Goal: Task Accomplishment & Management: Use online tool/utility

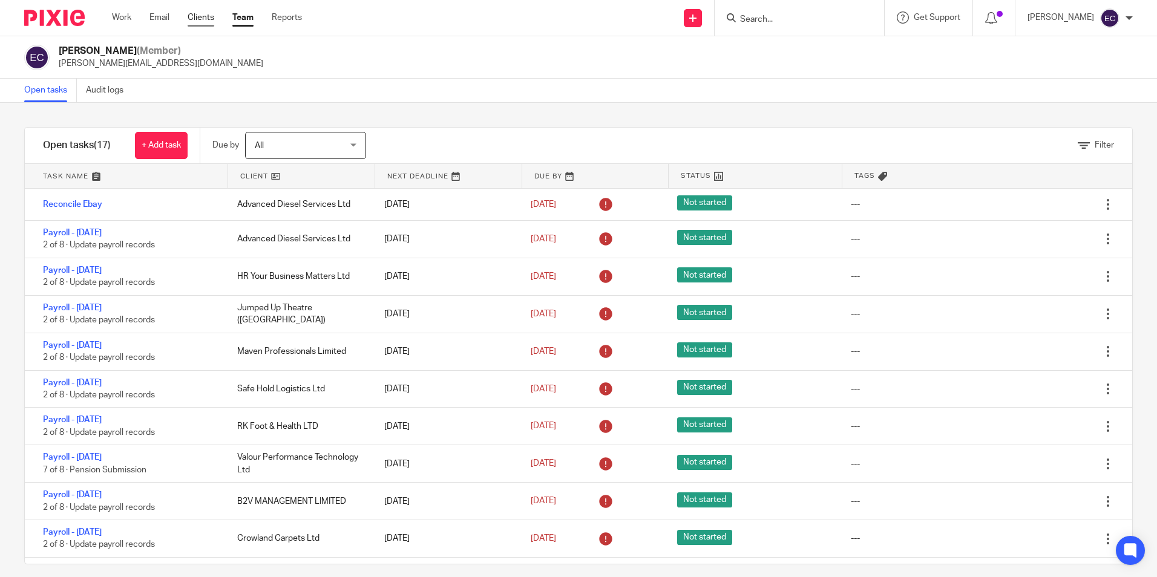
click at [204, 18] on link "Clients" at bounding box center [201, 17] width 27 height 12
click at [246, 18] on link "Team" at bounding box center [242, 17] width 21 height 12
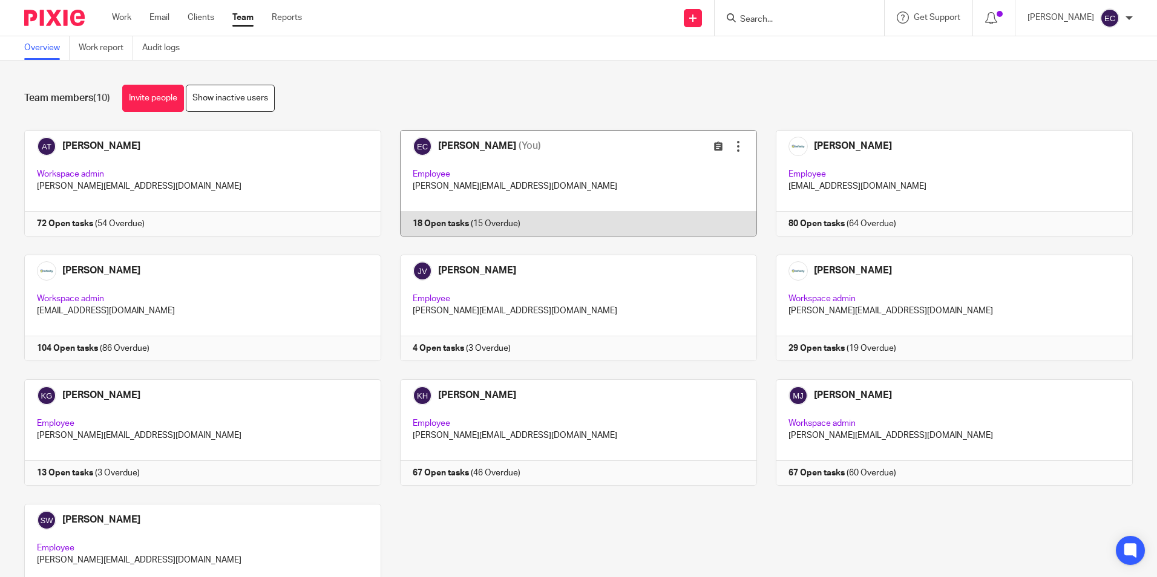
click at [643, 186] on link at bounding box center [569, 183] width 376 height 107
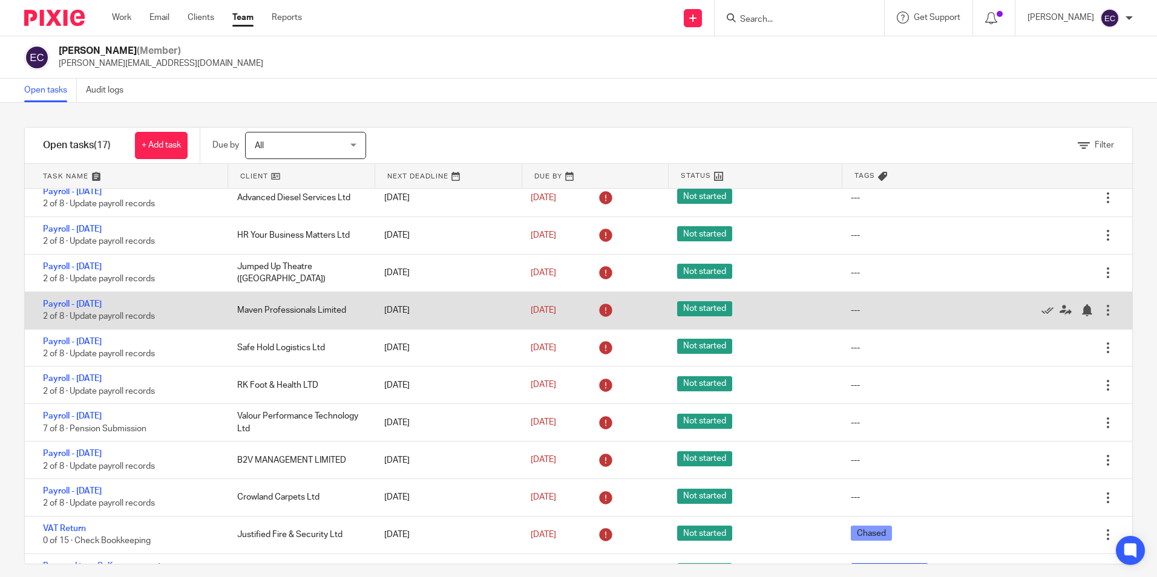
scroll to position [121, 0]
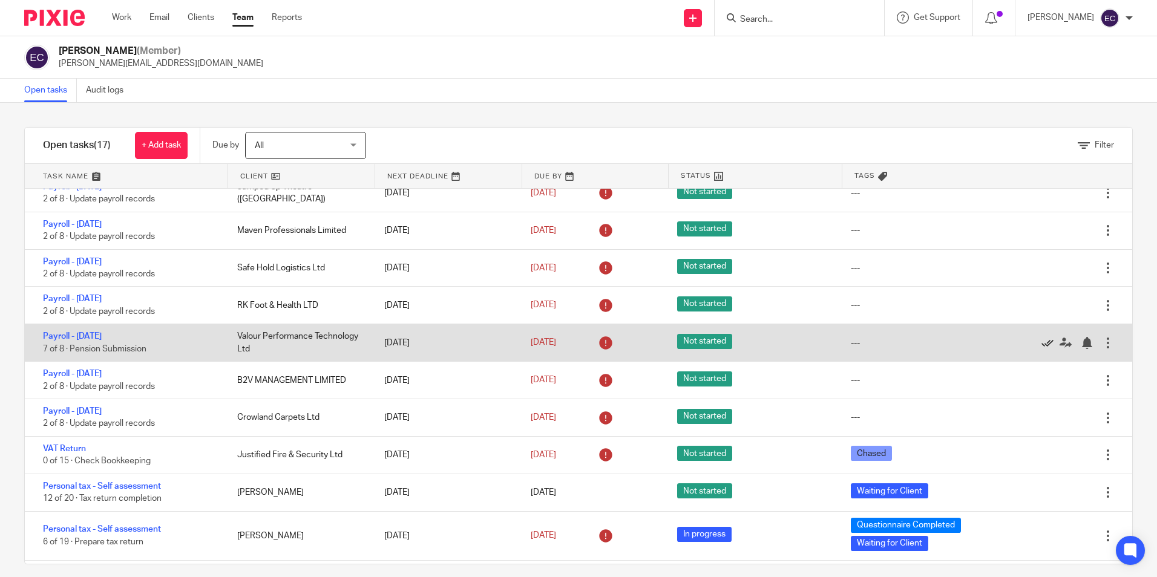
click at [1041, 342] on icon at bounding box center [1047, 343] width 12 height 12
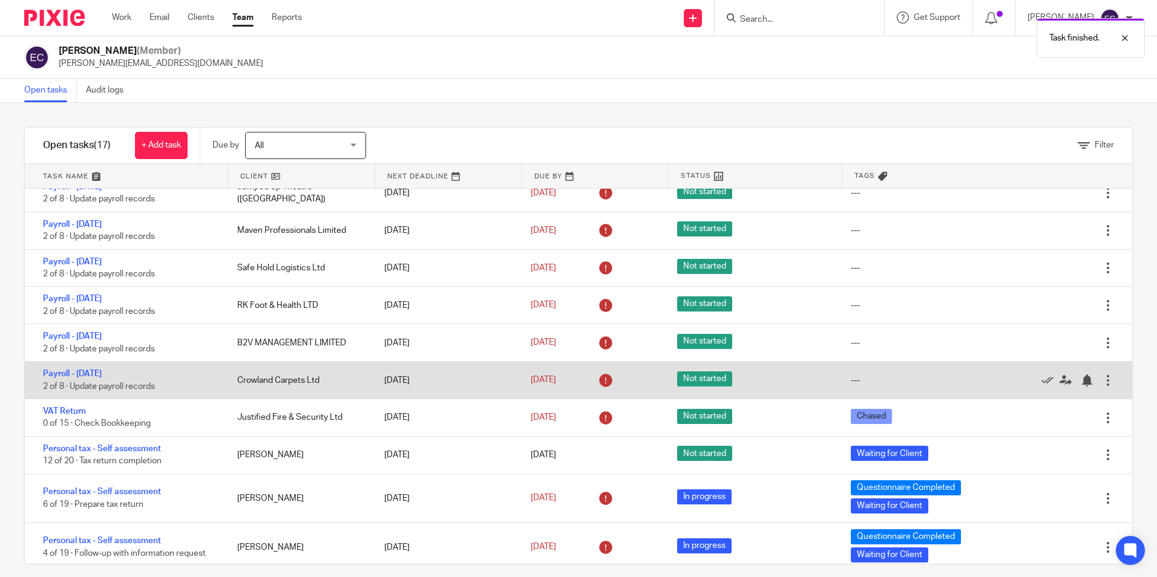
click at [1023, 373] on div "Edit task Delete" at bounding box center [1072, 380] width 120 height 37
click at [1041, 379] on icon at bounding box center [1047, 381] width 12 height 12
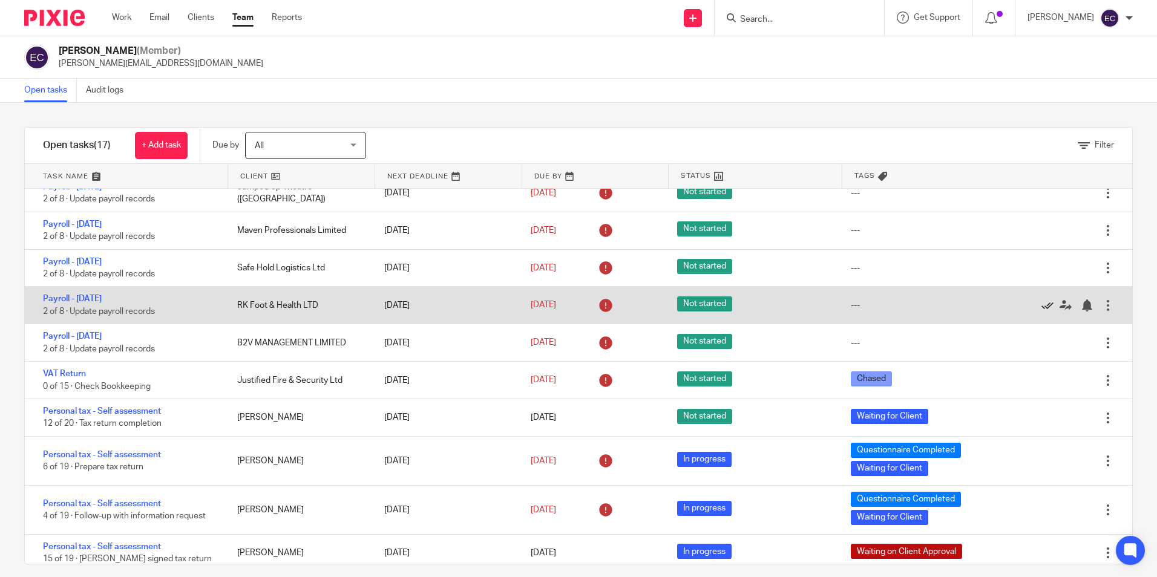
click at [1041, 300] on icon at bounding box center [1047, 306] width 12 height 12
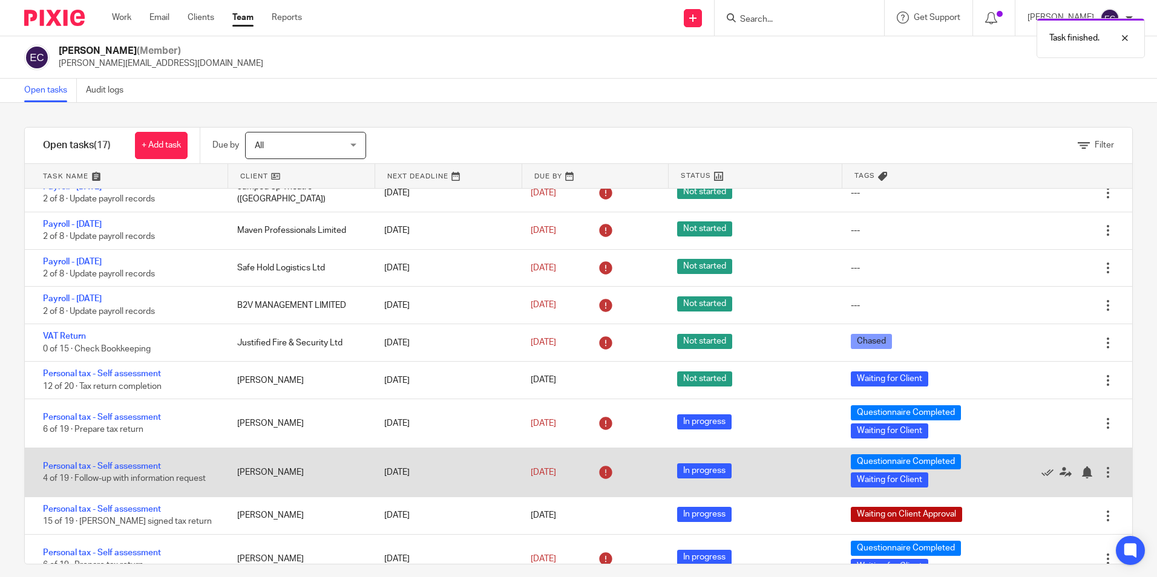
scroll to position [0, 0]
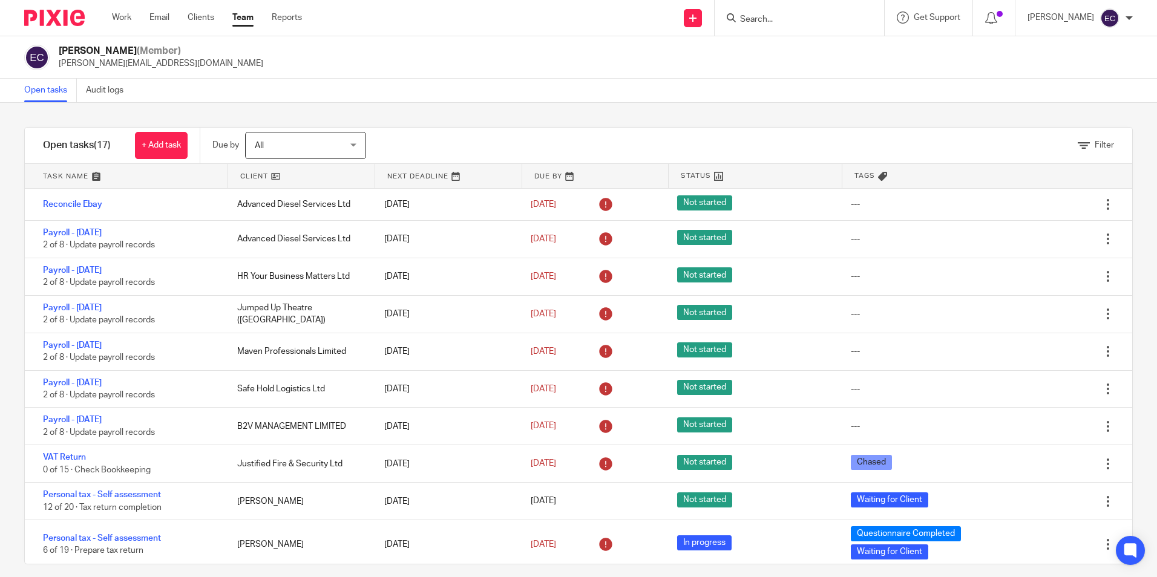
click at [773, 15] on input "Search" at bounding box center [793, 20] width 109 height 11
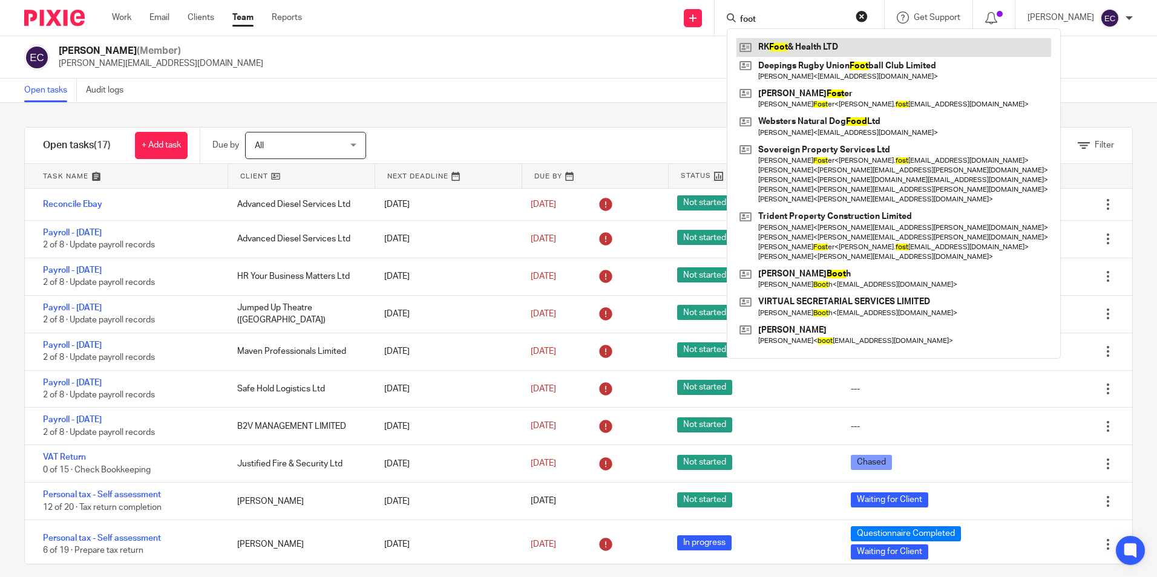
type input "foot"
click at [802, 47] on link at bounding box center [893, 47] width 315 height 18
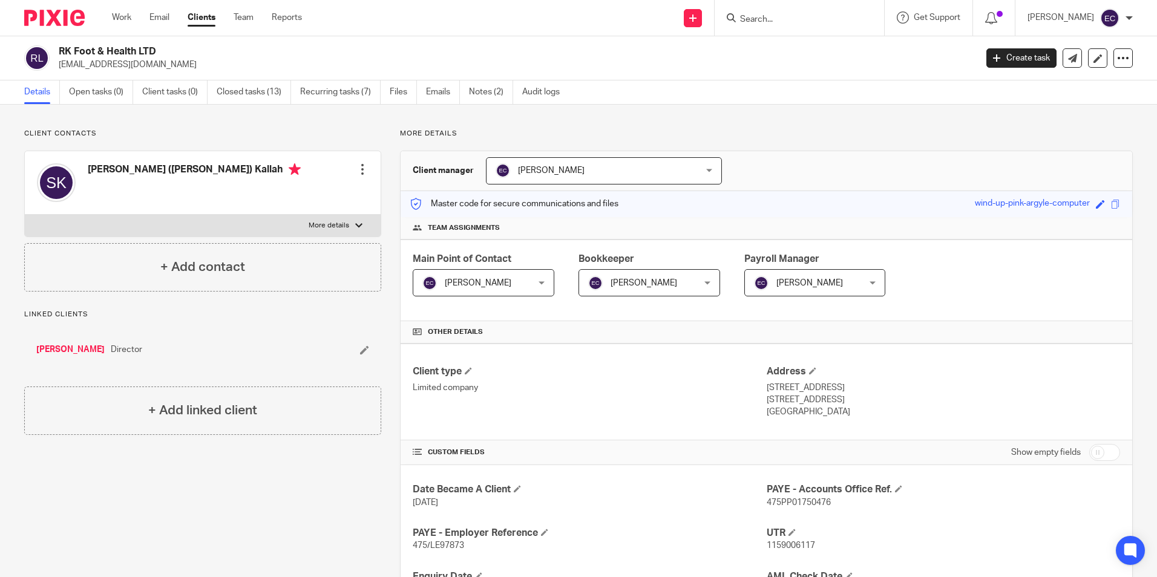
drag, startPoint x: 191, startPoint y: 62, endPoint x: 61, endPoint y: 65, distance: 130.2
click at [61, 65] on p "admin@rubykallahfootclinic.co.uk" at bounding box center [513, 65] width 909 height 12
drag, startPoint x: 61, startPoint y: 65, endPoint x: 176, endPoint y: 61, distance: 115.7
copy p "admin@rubykallahfootclinic.co.uk"
click at [764, 22] on input "Search" at bounding box center [793, 20] width 109 height 11
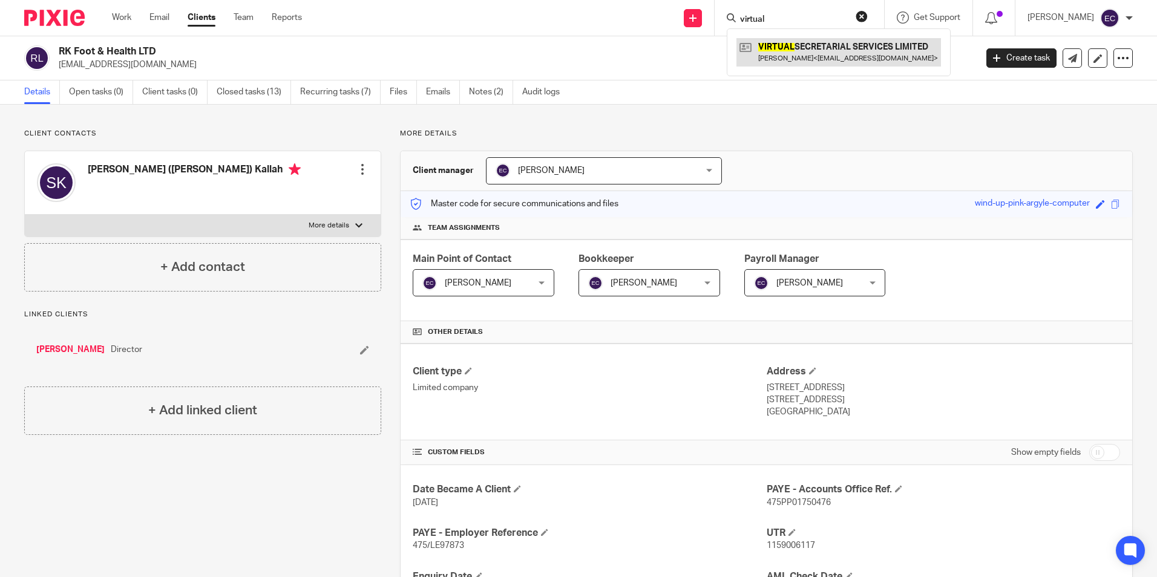
type input "virtual"
click at [786, 44] on link at bounding box center [838, 52] width 205 height 28
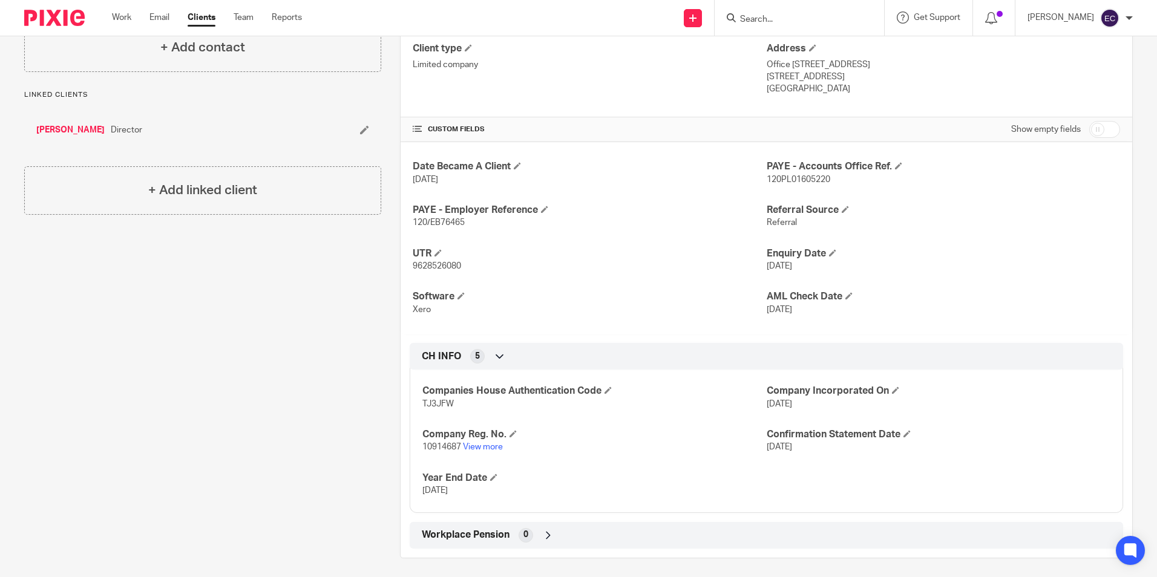
scroll to position [329, 0]
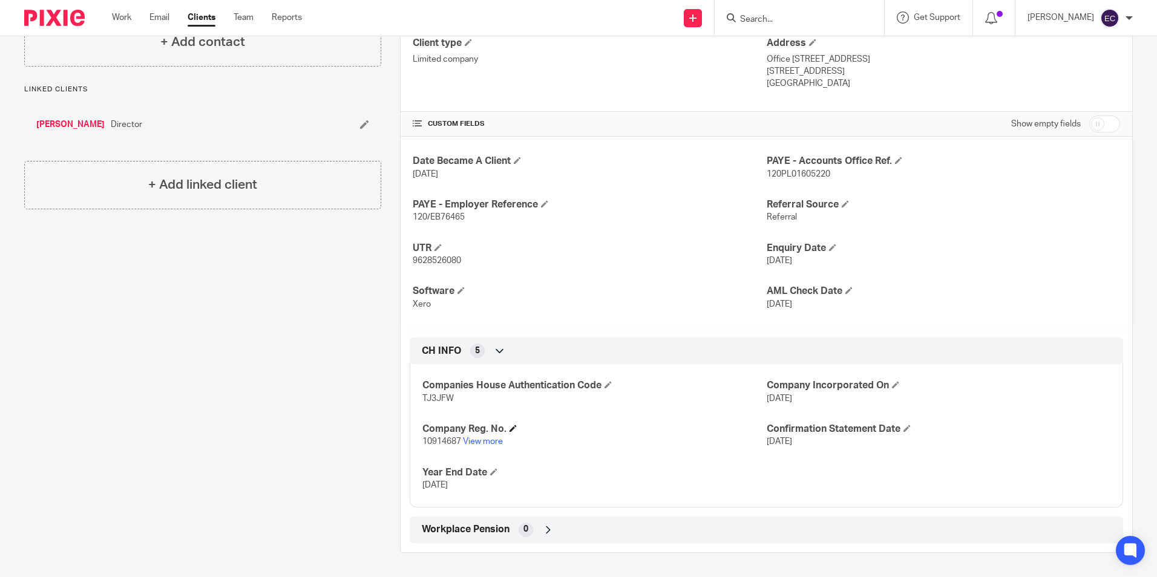
click at [479, 435] on h4 "Company Reg. No." at bounding box center [594, 429] width 344 height 13
click at [481, 438] on link "View more" at bounding box center [483, 442] width 40 height 8
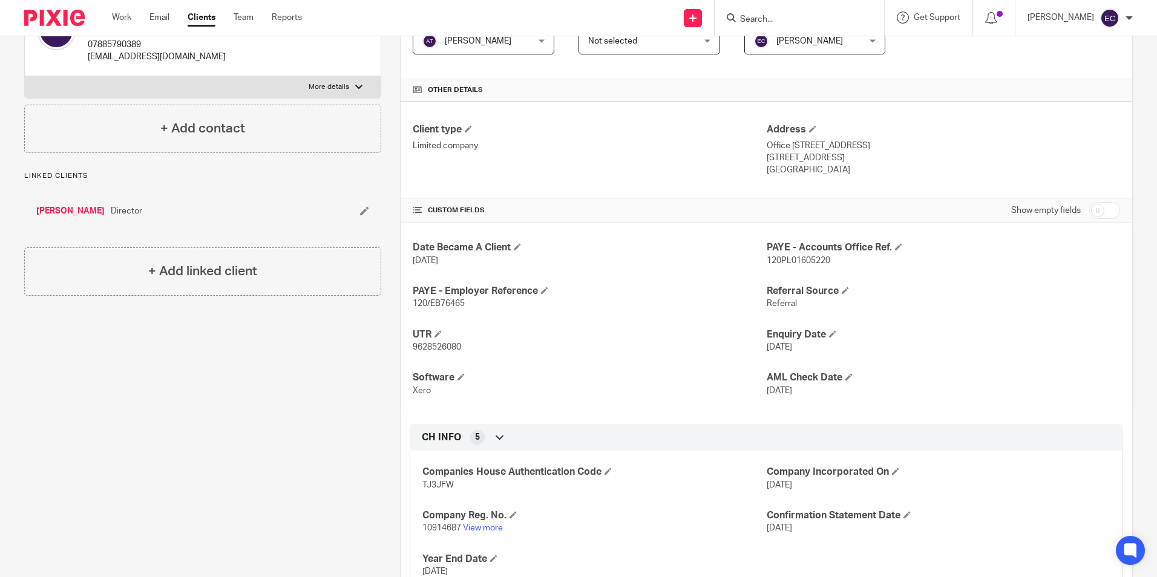
scroll to position [0, 0]
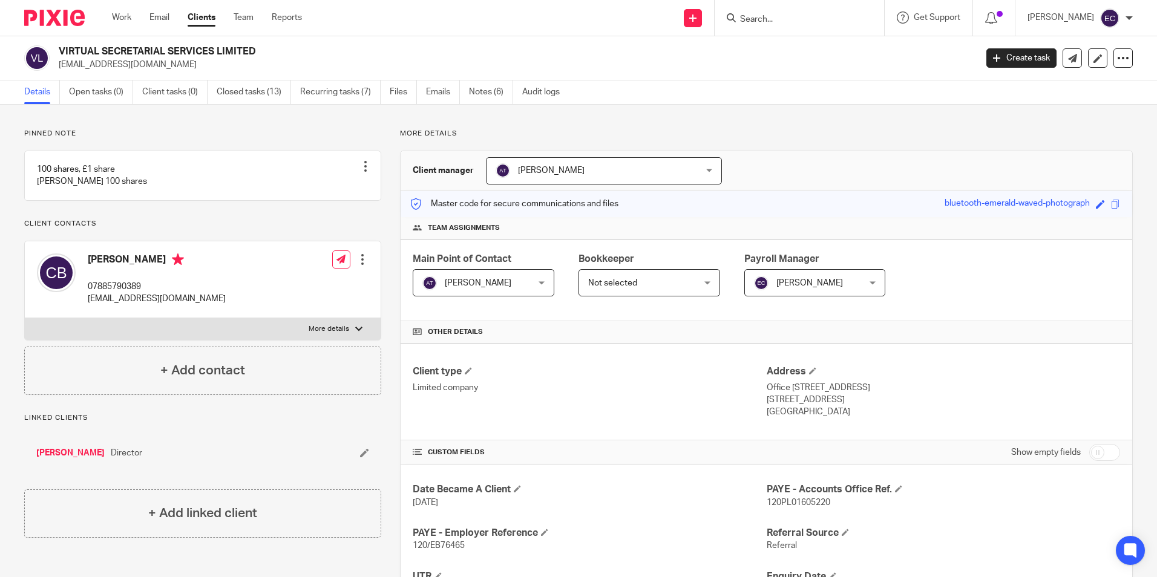
click at [776, 17] on input "Search" at bounding box center [793, 20] width 109 height 11
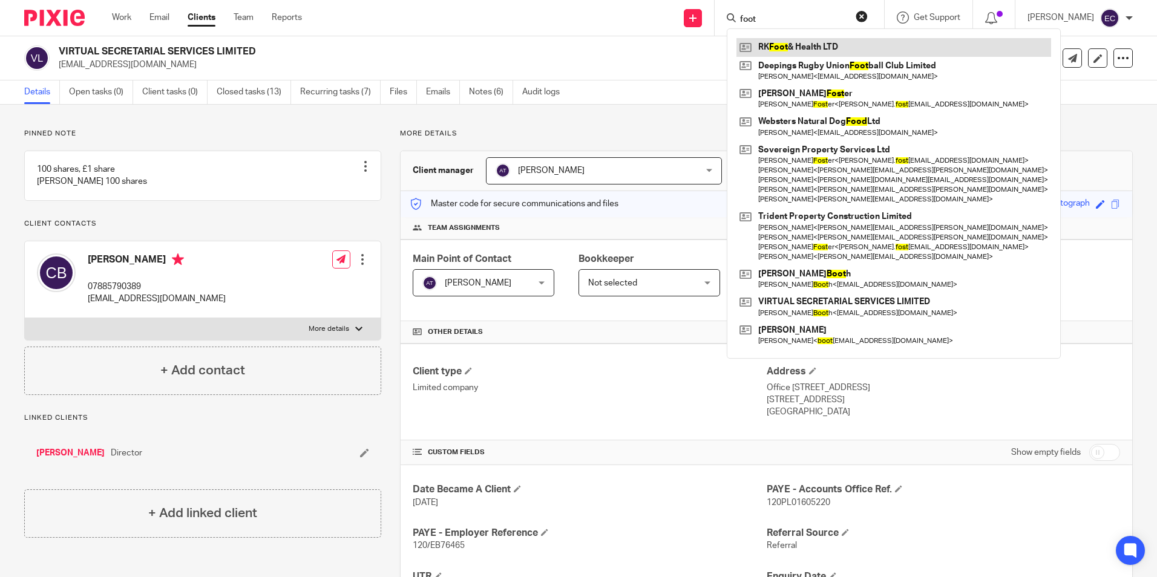
type input "foot"
click at [780, 42] on link at bounding box center [893, 47] width 315 height 18
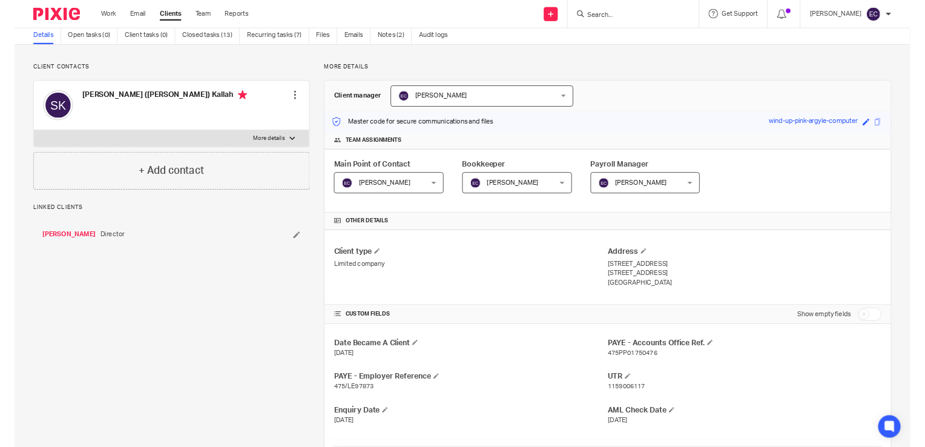
scroll to position [182, 0]
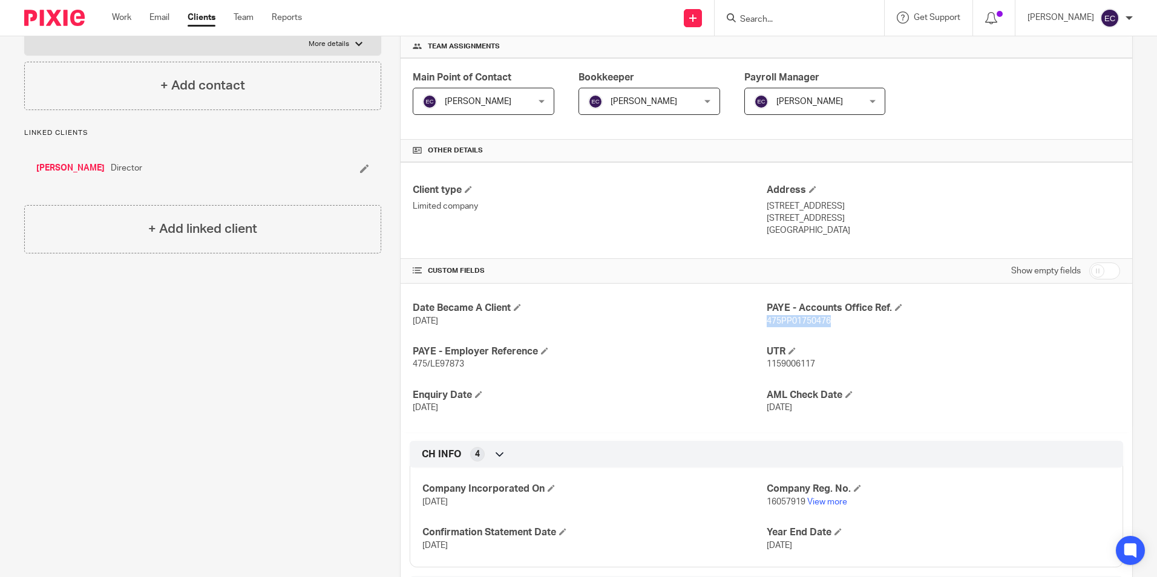
drag, startPoint x: 831, startPoint y: 322, endPoint x: 764, endPoint y: 321, distance: 67.8
click at [767, 321] on p "475PP01750476" at bounding box center [943, 321] width 353 height 12
drag, startPoint x: 767, startPoint y: 322, endPoint x: 829, endPoint y: 331, distance: 62.4
click at [829, 331] on div "Date Became A Client 1 Oct 2024 PAYE - Accounts Office Ref. 475PP01750476 PAYE …" at bounding box center [767, 358] width 732 height 148
drag, startPoint x: 829, startPoint y: 331, endPoint x: 828, endPoint y: 347, distance: 15.8
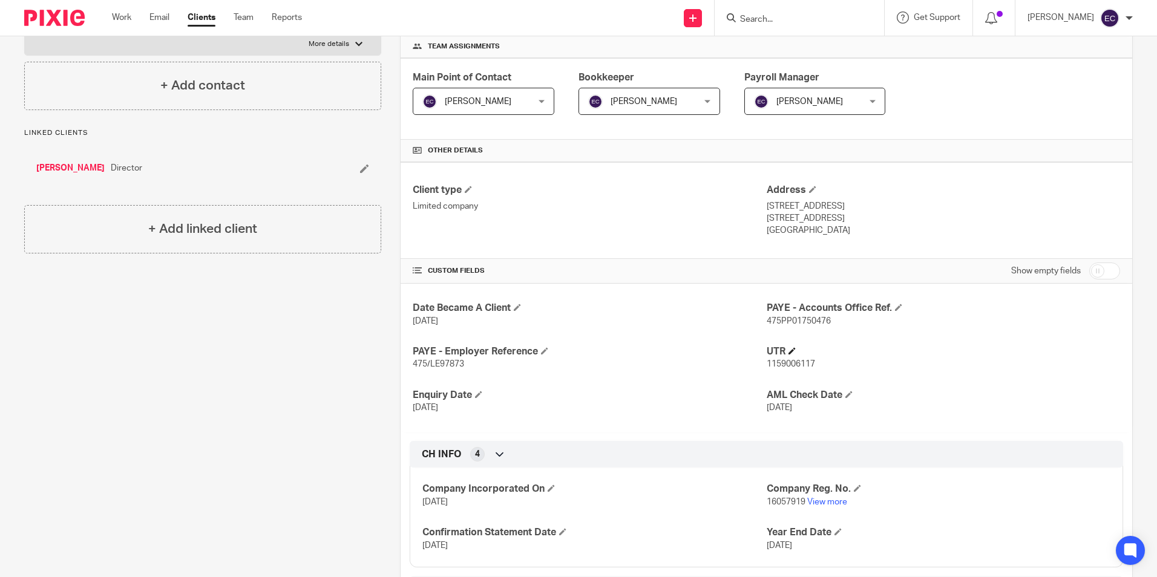
click at [835, 347] on h4 "UTR" at bounding box center [943, 352] width 353 height 13
click at [828, 325] on p "475PP01750476" at bounding box center [943, 321] width 353 height 12
drag, startPoint x: 833, startPoint y: 320, endPoint x: 762, endPoint y: 321, distance: 70.2
click at [767, 321] on p "475PP01750476" at bounding box center [943, 321] width 353 height 12
copy span "475PP01750476"
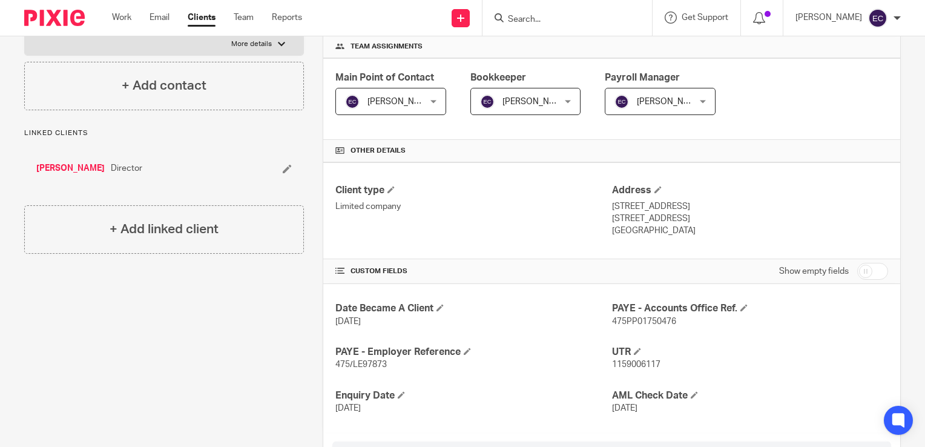
click at [544, 21] on input "Search" at bounding box center [560, 20] width 109 height 11
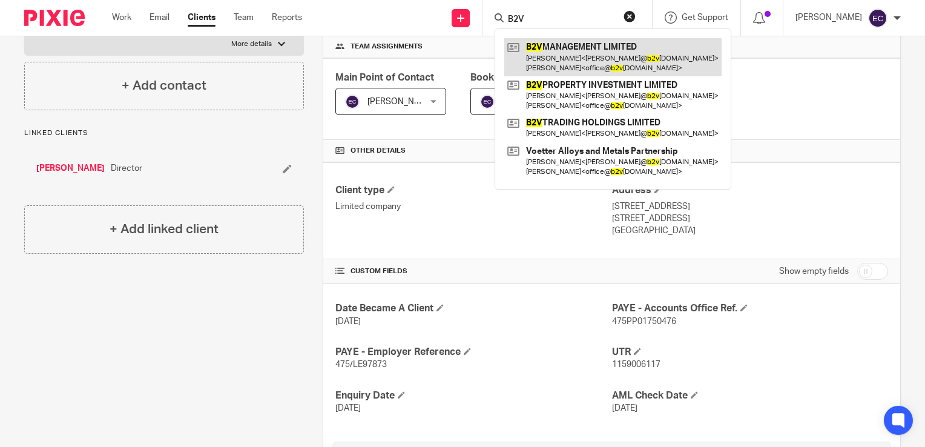
type input "B2V"
click at [564, 64] on link at bounding box center [612, 57] width 217 height 38
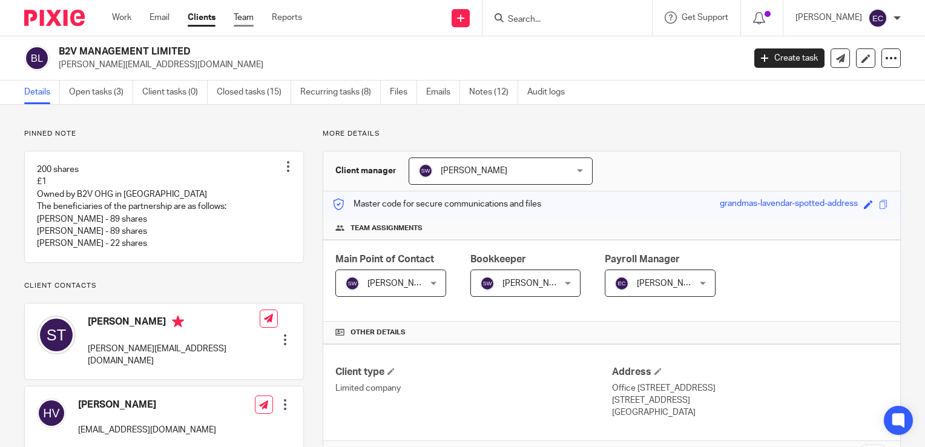
click at [240, 24] on link "Team" at bounding box center [244, 17] width 20 height 12
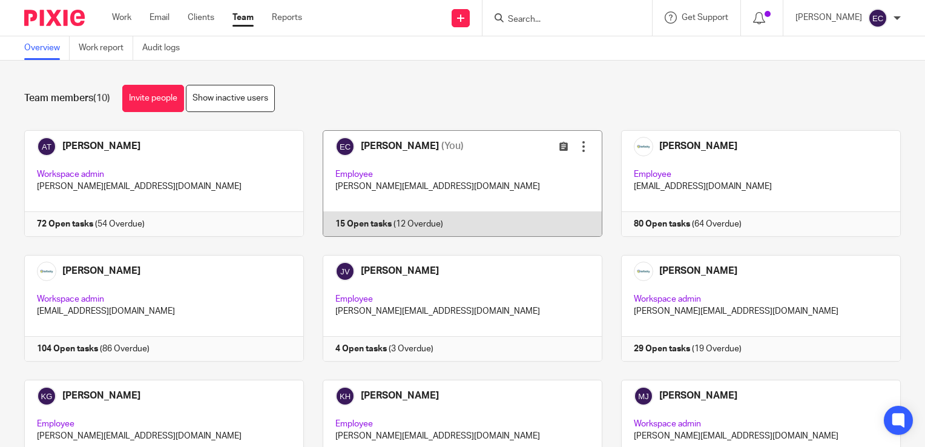
click at [412, 163] on link at bounding box center [453, 183] width 298 height 107
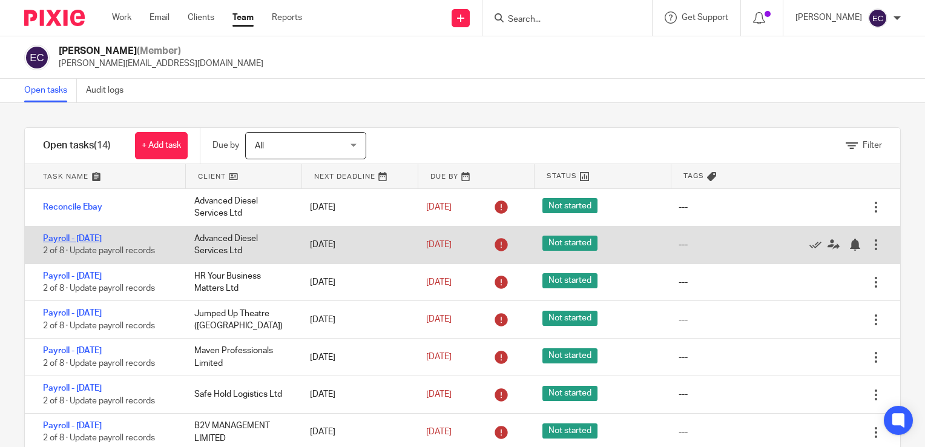
click at [102, 241] on link "Payroll - [DATE]" at bounding box center [72, 238] width 59 height 8
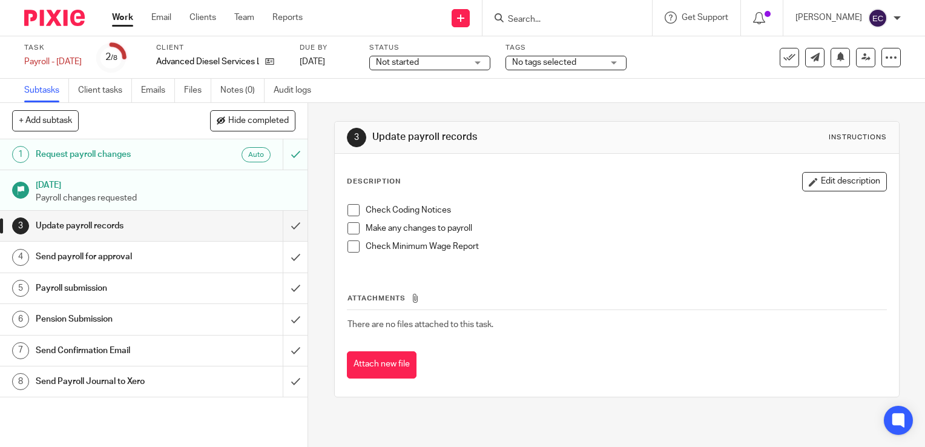
click at [148, 229] on h1 "Update payroll records" at bounding box center [114, 226] width 157 height 18
click at [111, 250] on h1 "Send payroll for approval" at bounding box center [114, 256] width 157 height 18
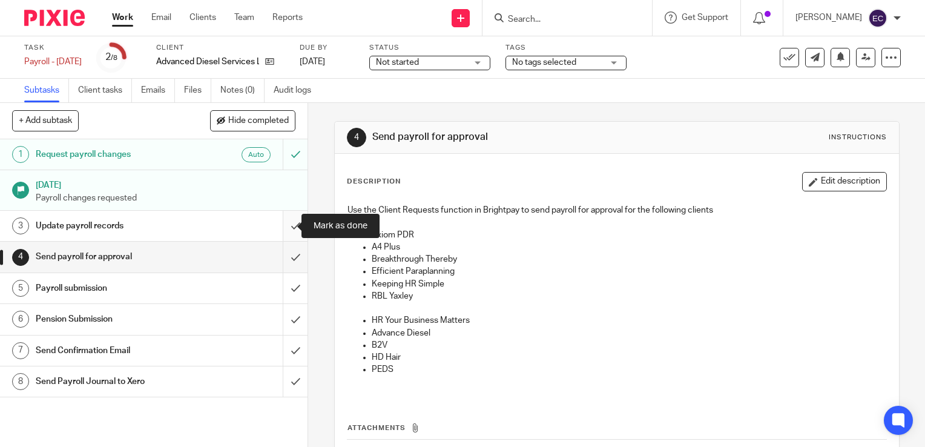
click at [287, 229] on input "submit" at bounding box center [153, 226] width 307 height 30
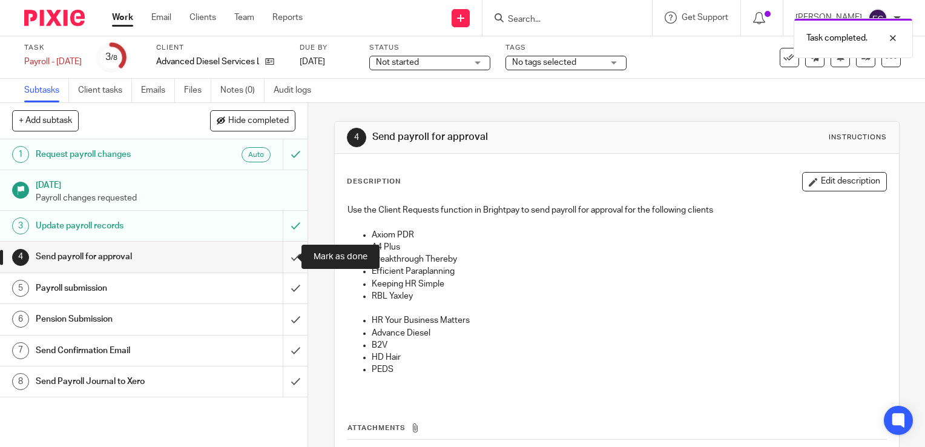
click at [289, 261] on input "submit" at bounding box center [153, 256] width 307 height 30
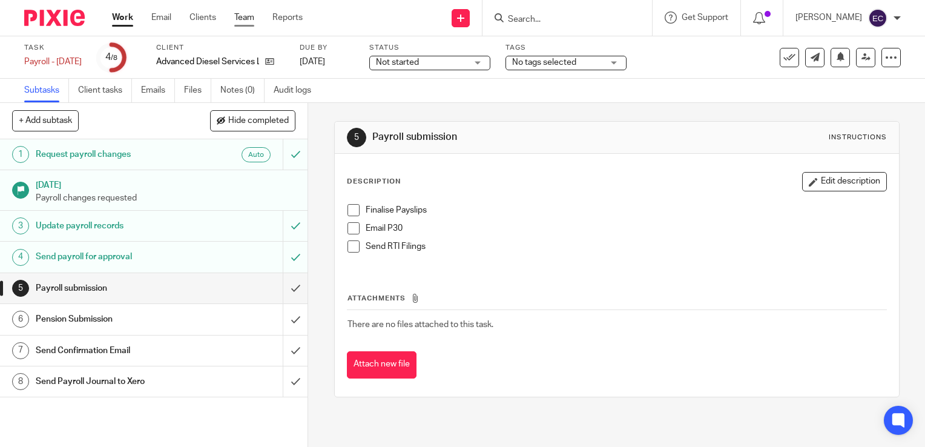
click at [242, 21] on link "Team" at bounding box center [244, 17] width 20 height 12
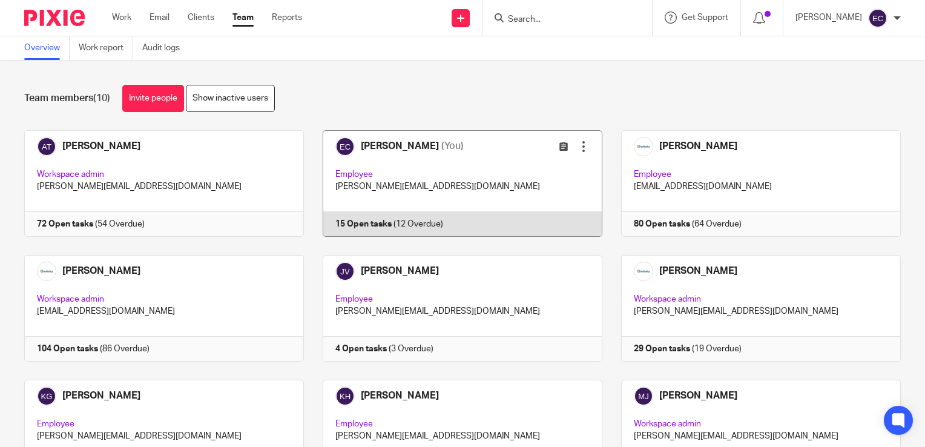
click at [457, 162] on link at bounding box center [453, 183] width 298 height 107
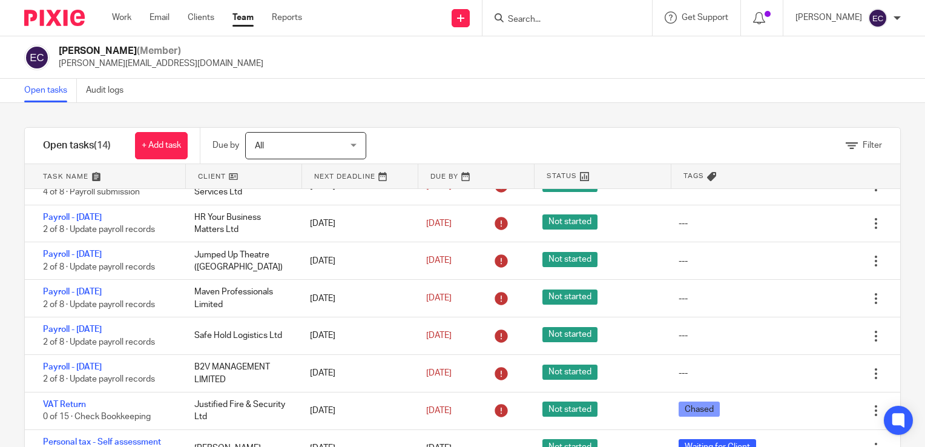
scroll to position [61, 0]
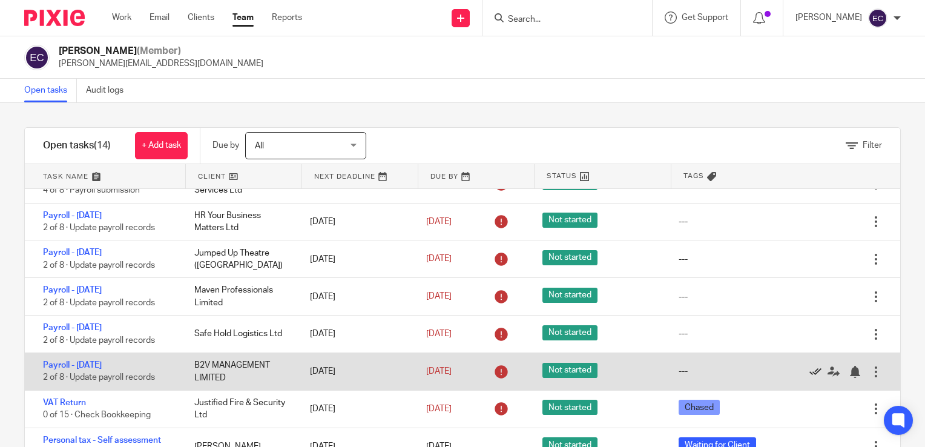
click at [809, 374] on icon at bounding box center [815, 371] width 12 height 12
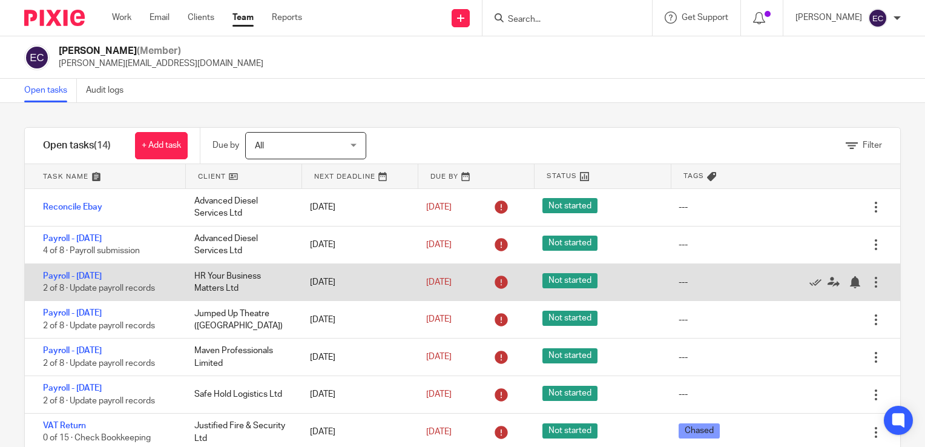
scroll to position [56, 0]
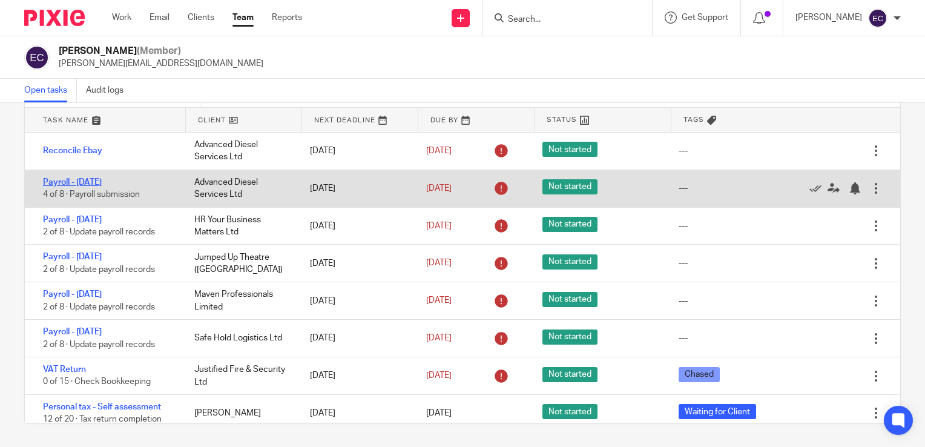
click at [102, 182] on link "Payroll - [DATE]" at bounding box center [72, 182] width 59 height 8
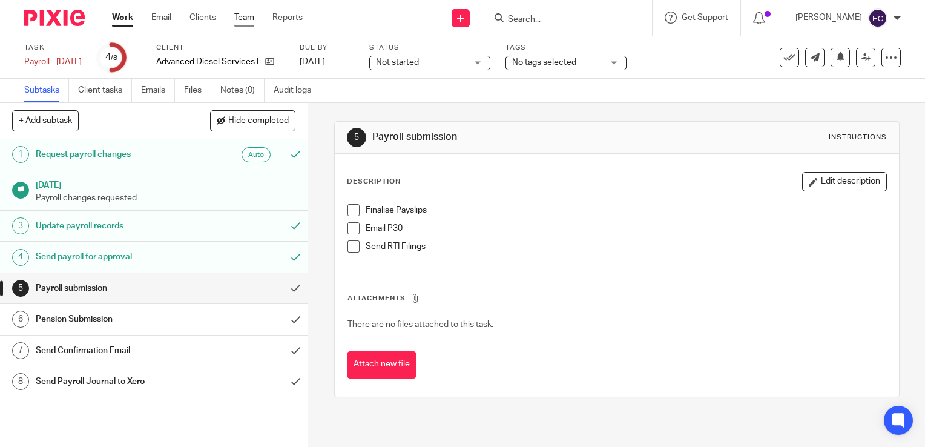
click at [247, 13] on link "Team" at bounding box center [244, 17] width 20 height 12
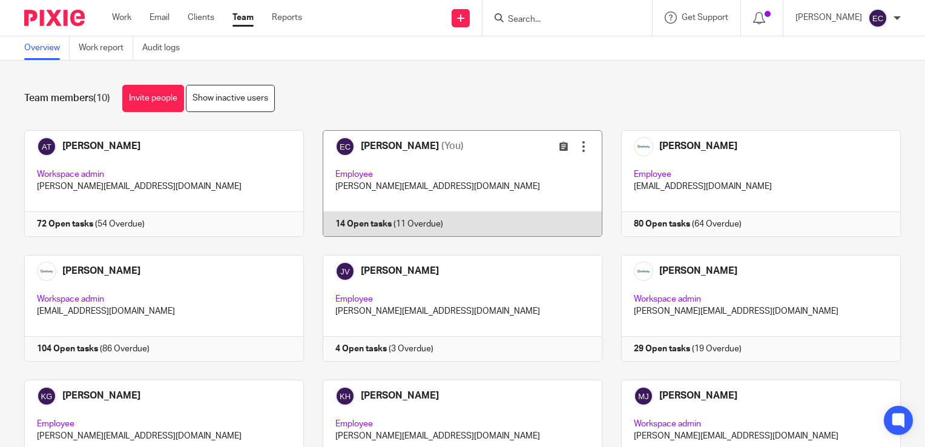
click at [447, 167] on link at bounding box center [453, 183] width 298 height 107
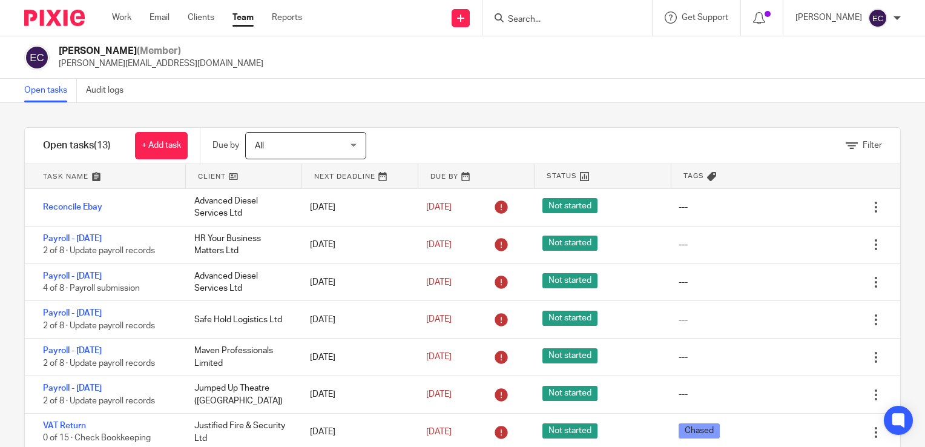
click at [536, 16] on input "Search" at bounding box center [560, 20] width 109 height 11
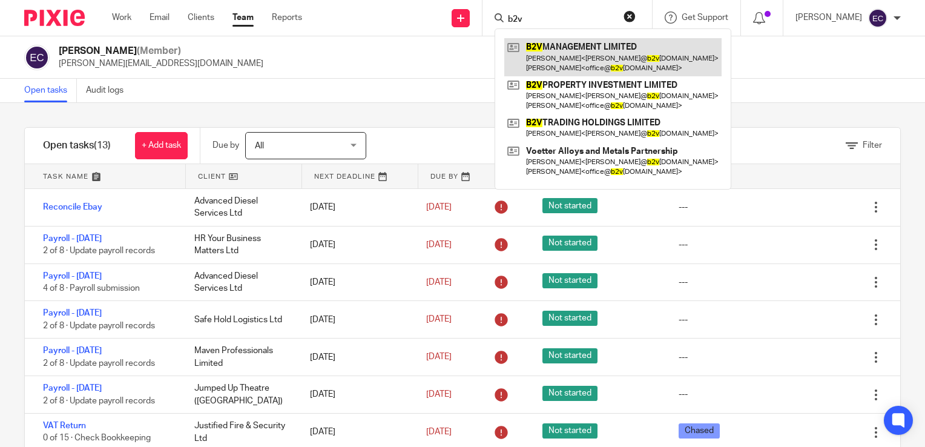
type input "b2v"
click at [587, 65] on link at bounding box center [612, 57] width 217 height 38
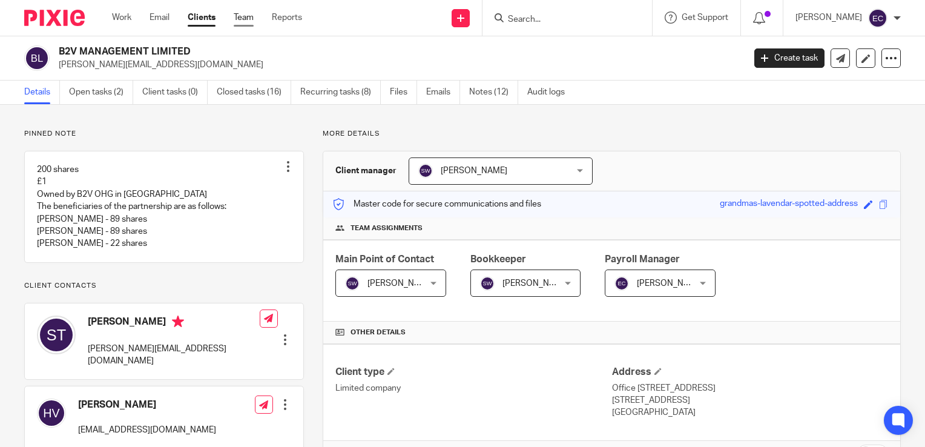
click at [239, 13] on link "Team" at bounding box center [244, 17] width 20 height 12
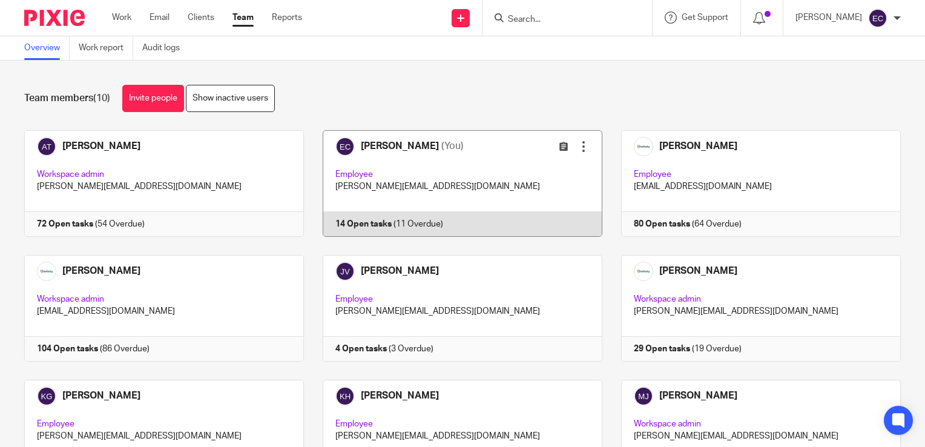
click at [410, 175] on link at bounding box center [453, 183] width 298 height 107
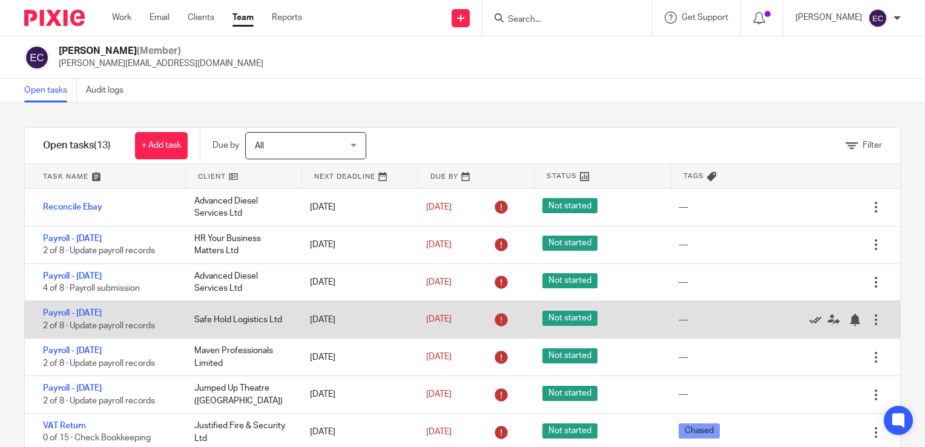
click at [809, 316] on icon at bounding box center [815, 319] width 12 height 12
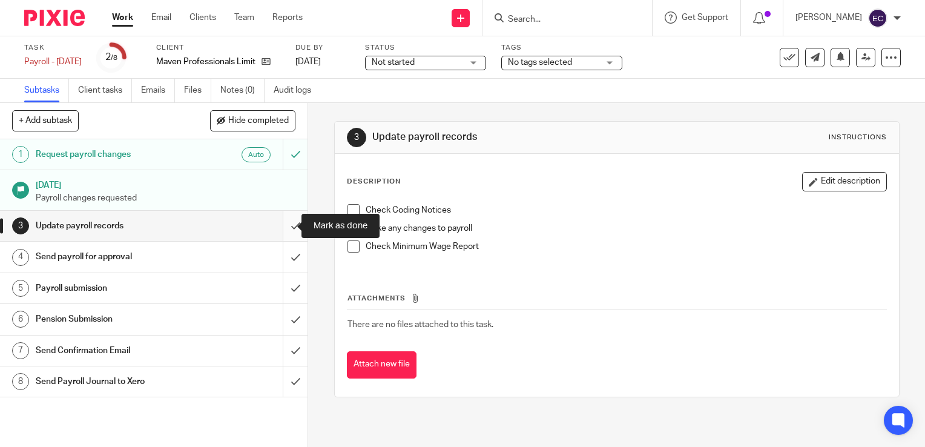
click at [277, 220] on input "submit" at bounding box center [153, 226] width 307 height 30
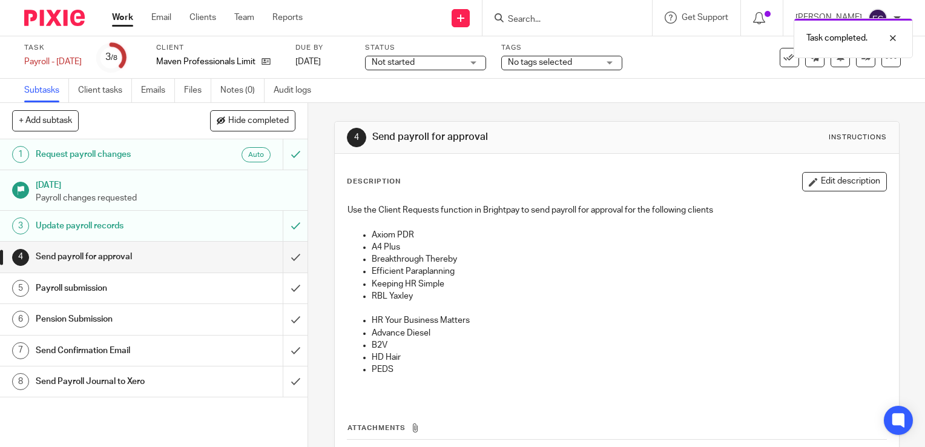
click at [151, 258] on h1 "Send payroll for approval" at bounding box center [114, 256] width 157 height 18
